Goal: Information Seeking & Learning: Learn about a topic

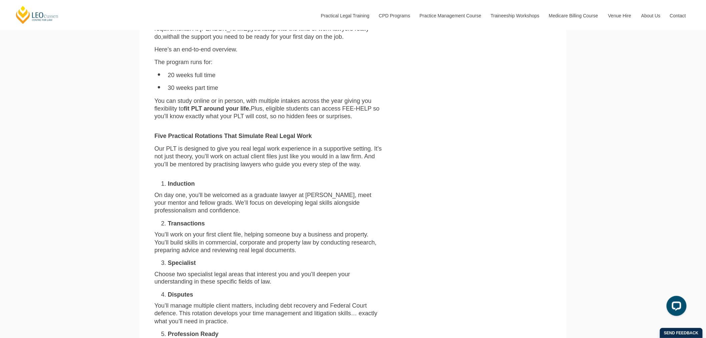
scroll to position [259, 0]
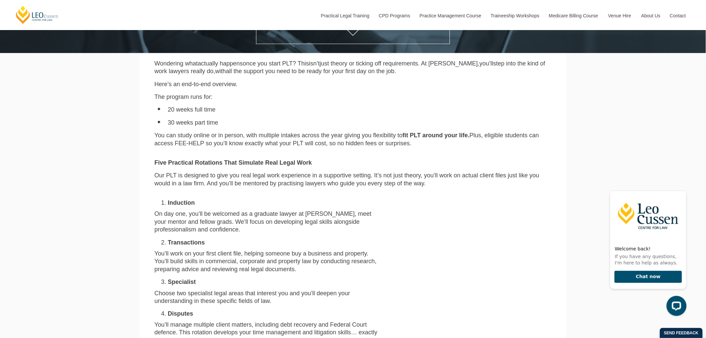
scroll to position [74, 0]
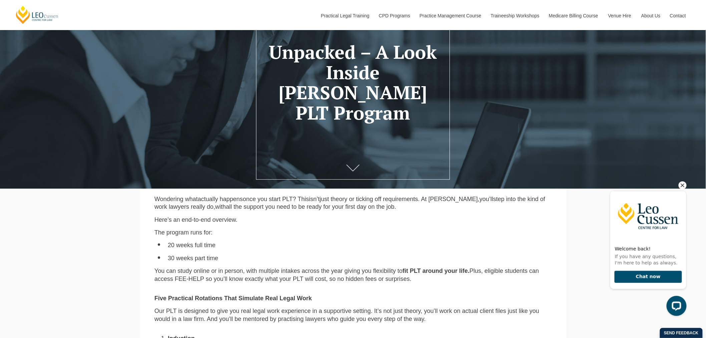
click at [682, 186] on icon "Hide greeting" at bounding box center [682, 185] width 8 height 8
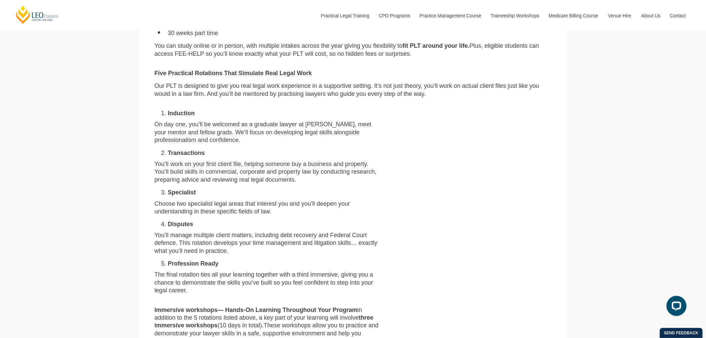
scroll to position [296, 0]
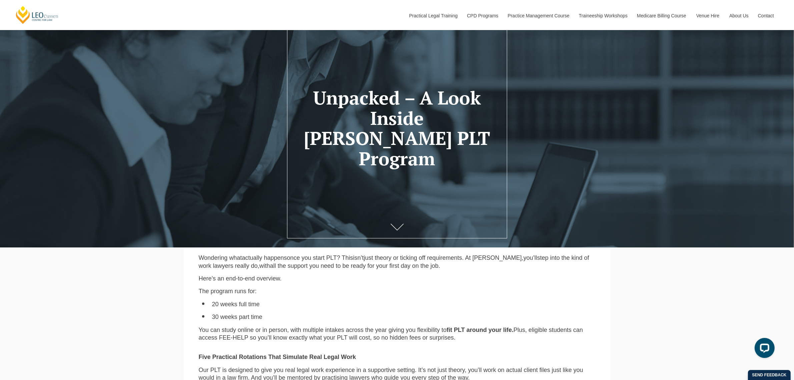
scroll to position [125, 0]
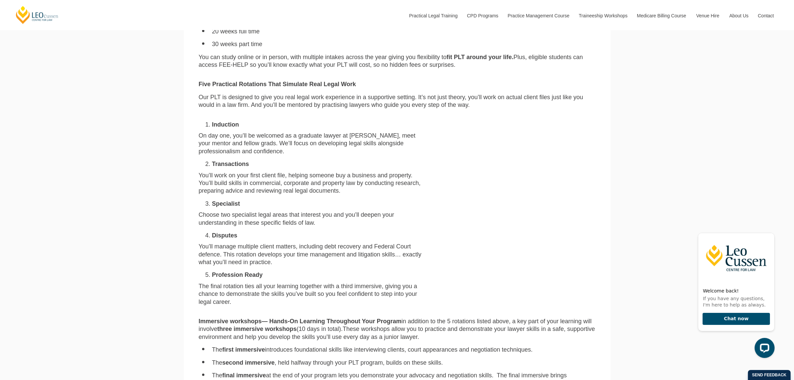
scroll to position [334, 0]
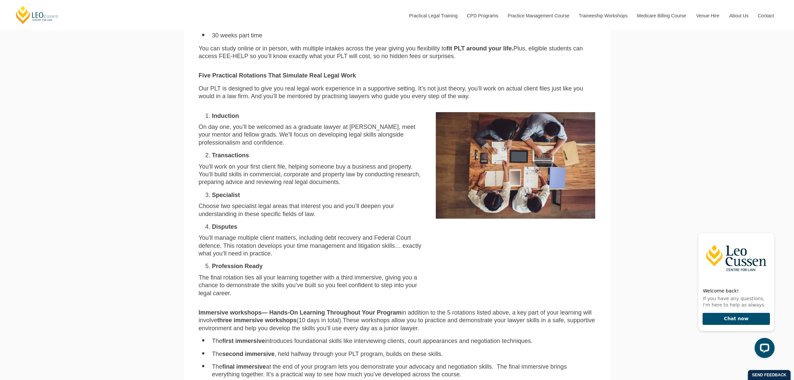
scroll to position [334, 0]
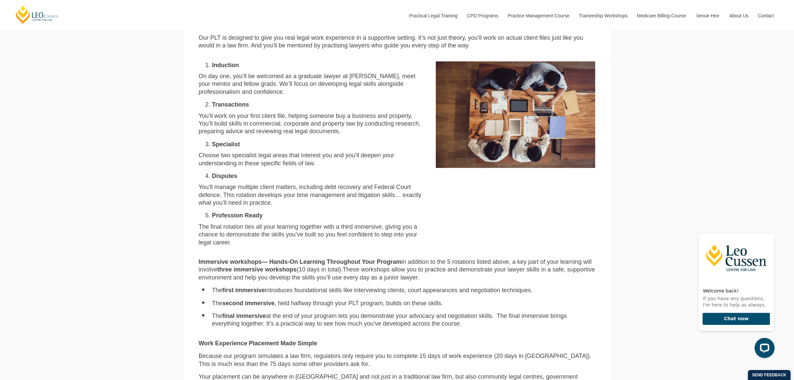
scroll to position [375, 0]
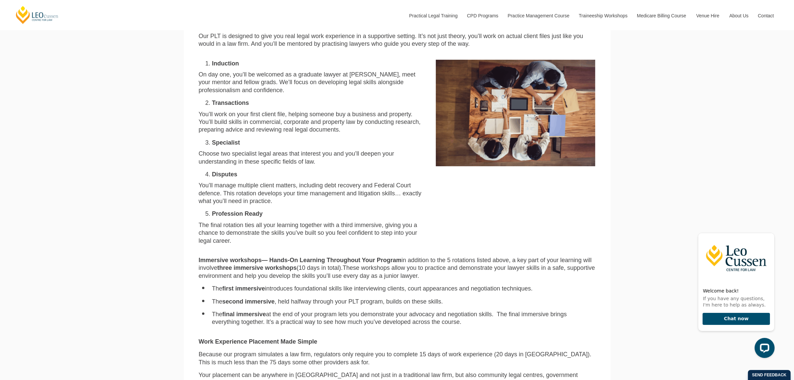
click at [627, 117] on div "[PERSON_NAME] Centre for Law Search here Practical Legal Training Our Practical…" at bounding box center [397, 329] width 794 height 1409
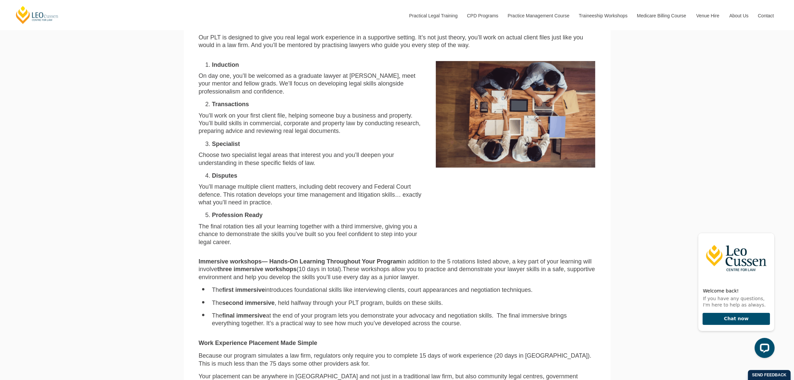
scroll to position [334, 0]
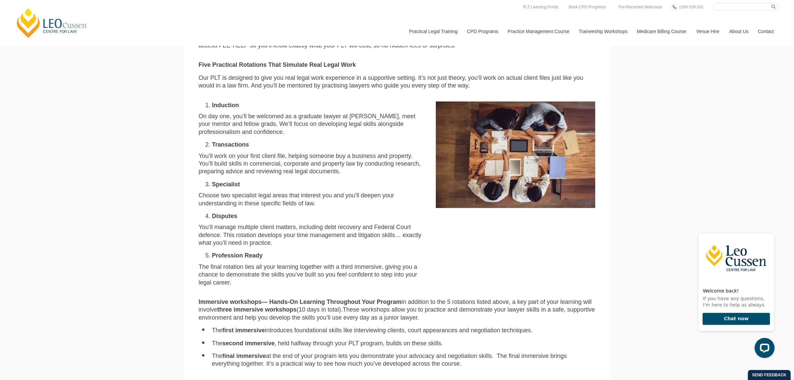
click at [416, 237] on span "You’ll manage multiple client matters, including debt recovery and Federal Cour…" at bounding box center [310, 234] width 223 height 22
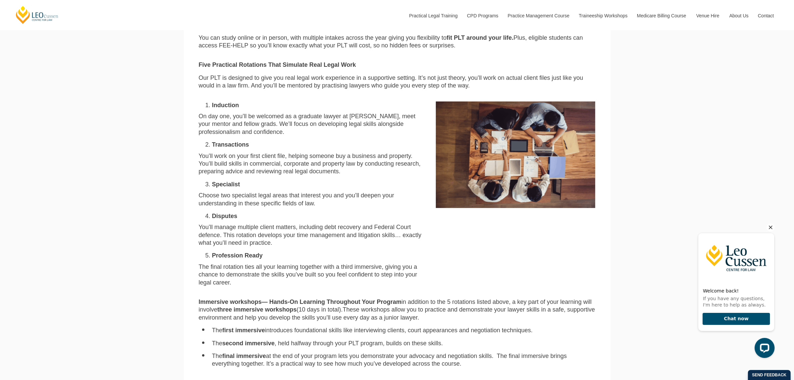
click at [770, 225] on icon "Hide greeting" at bounding box center [770, 227] width 8 height 8
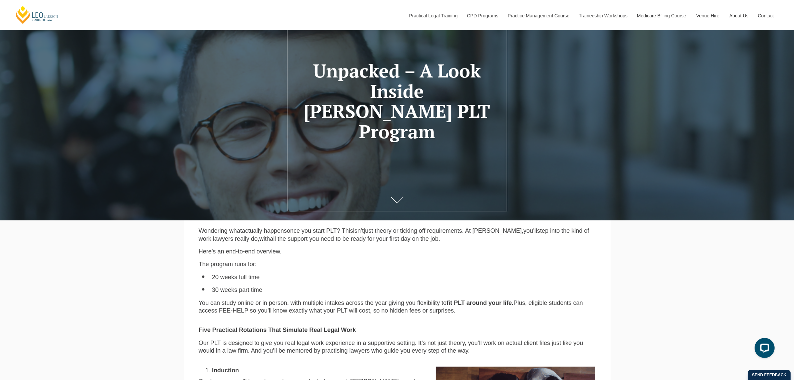
scroll to position [83, 0]
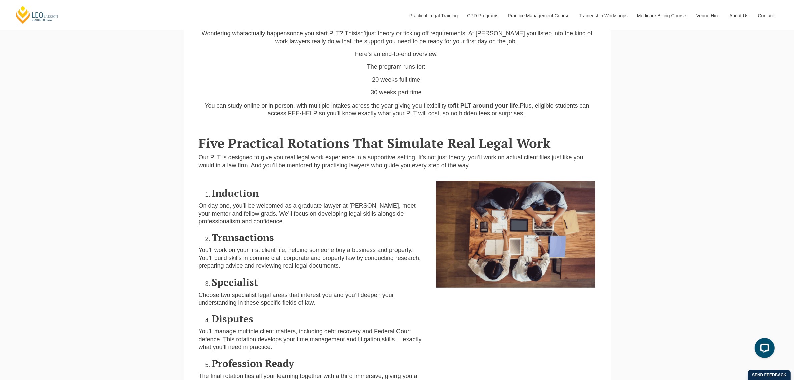
scroll to position [42, 0]
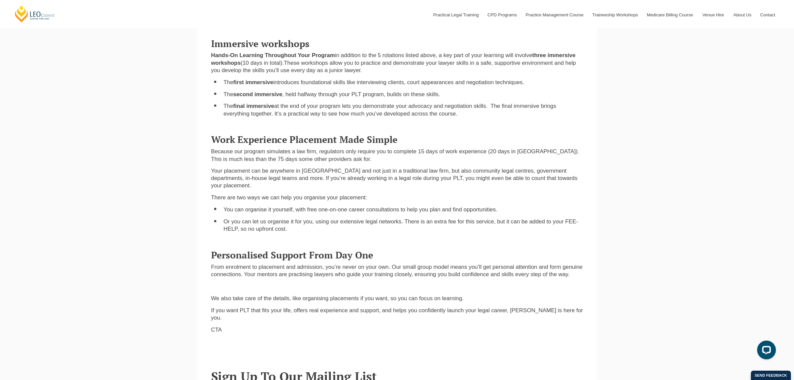
scroll to position [651, 0]
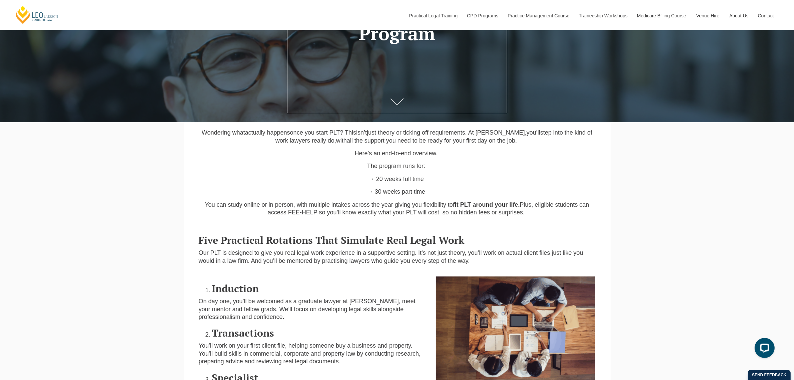
scroll to position [208, 0]
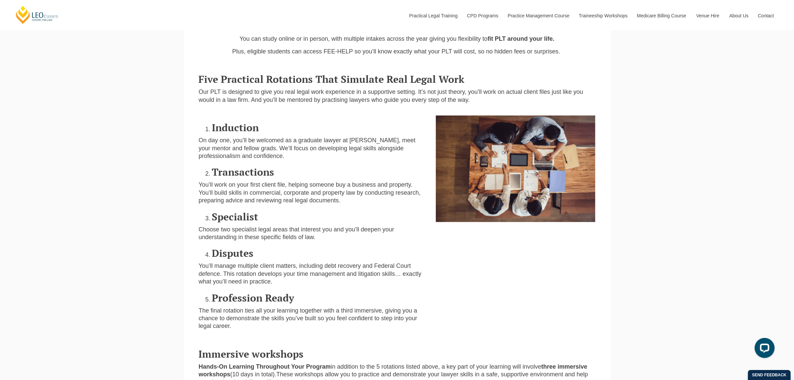
scroll to position [334, 0]
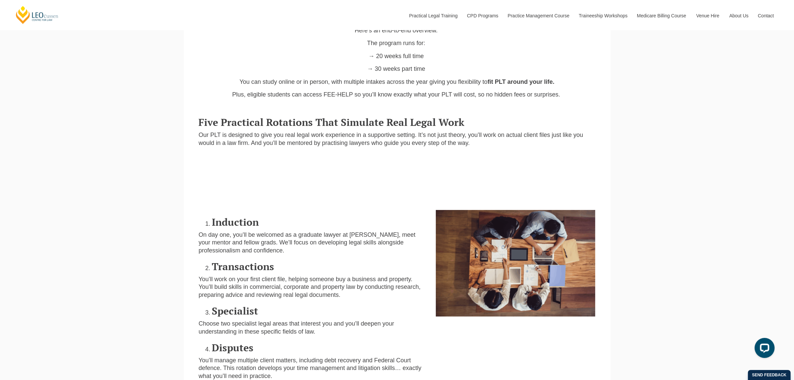
scroll to position [292, 0]
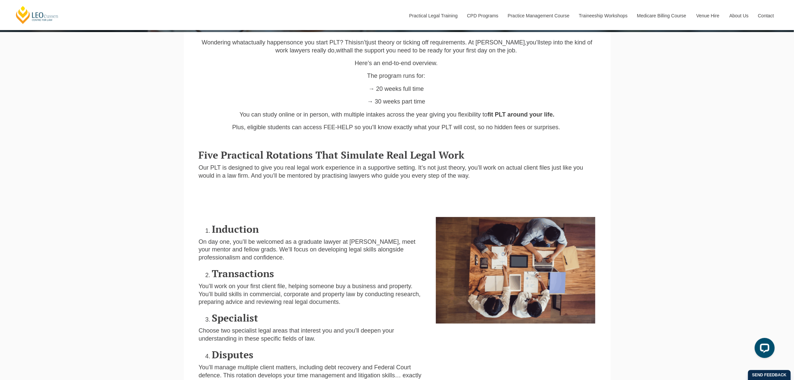
scroll to position [292, 0]
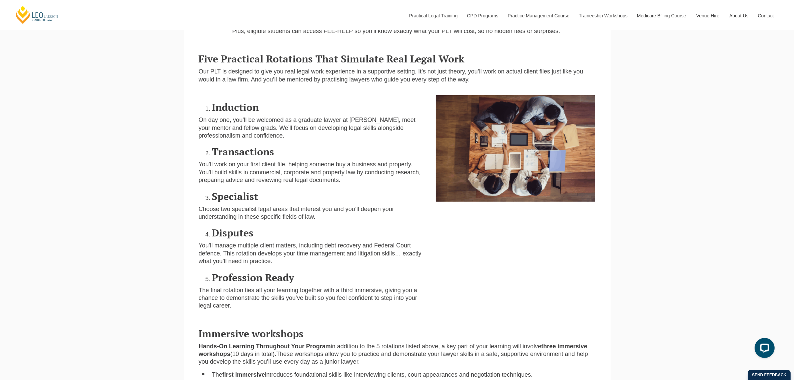
scroll to position [334, 0]
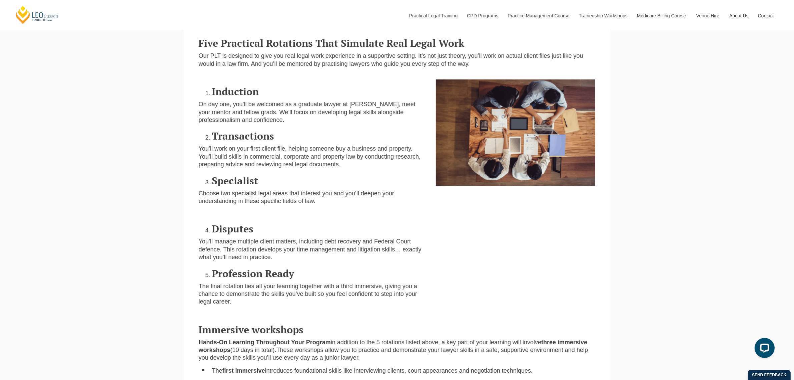
scroll to position [375, 0]
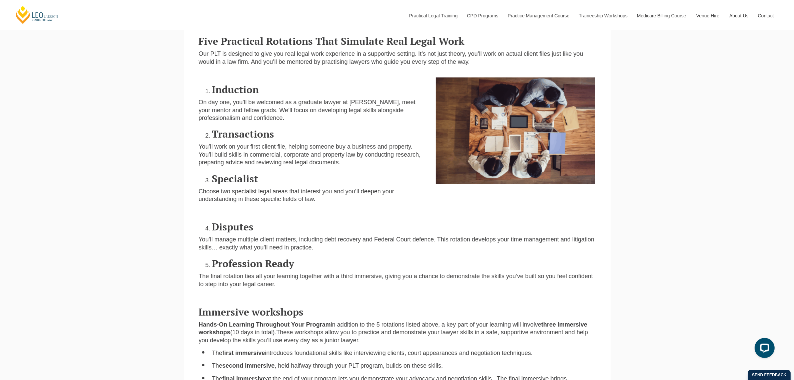
scroll to position [375, 0]
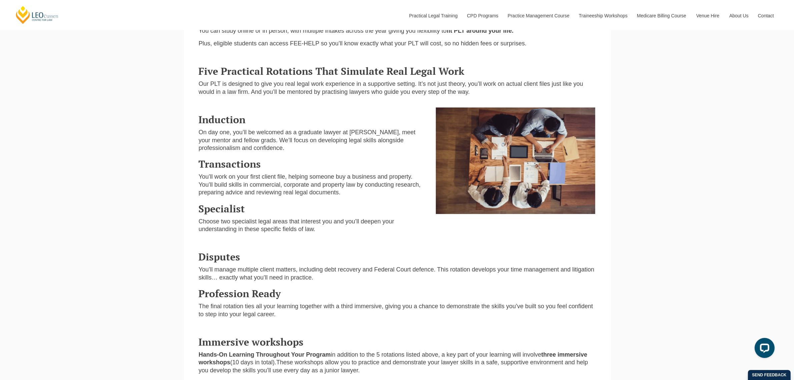
scroll to position [334, 0]
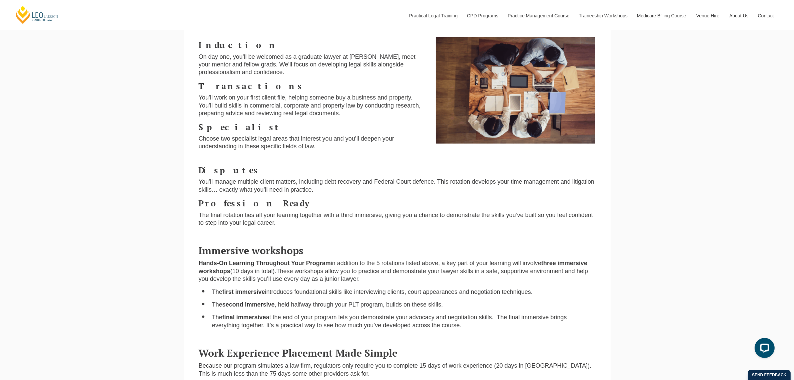
scroll to position [292, 0]
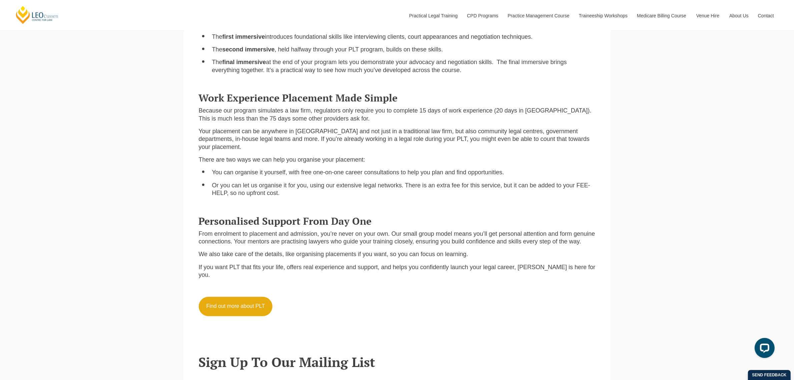
scroll to position [667, 0]
